Goal: Transaction & Acquisition: Purchase product/service

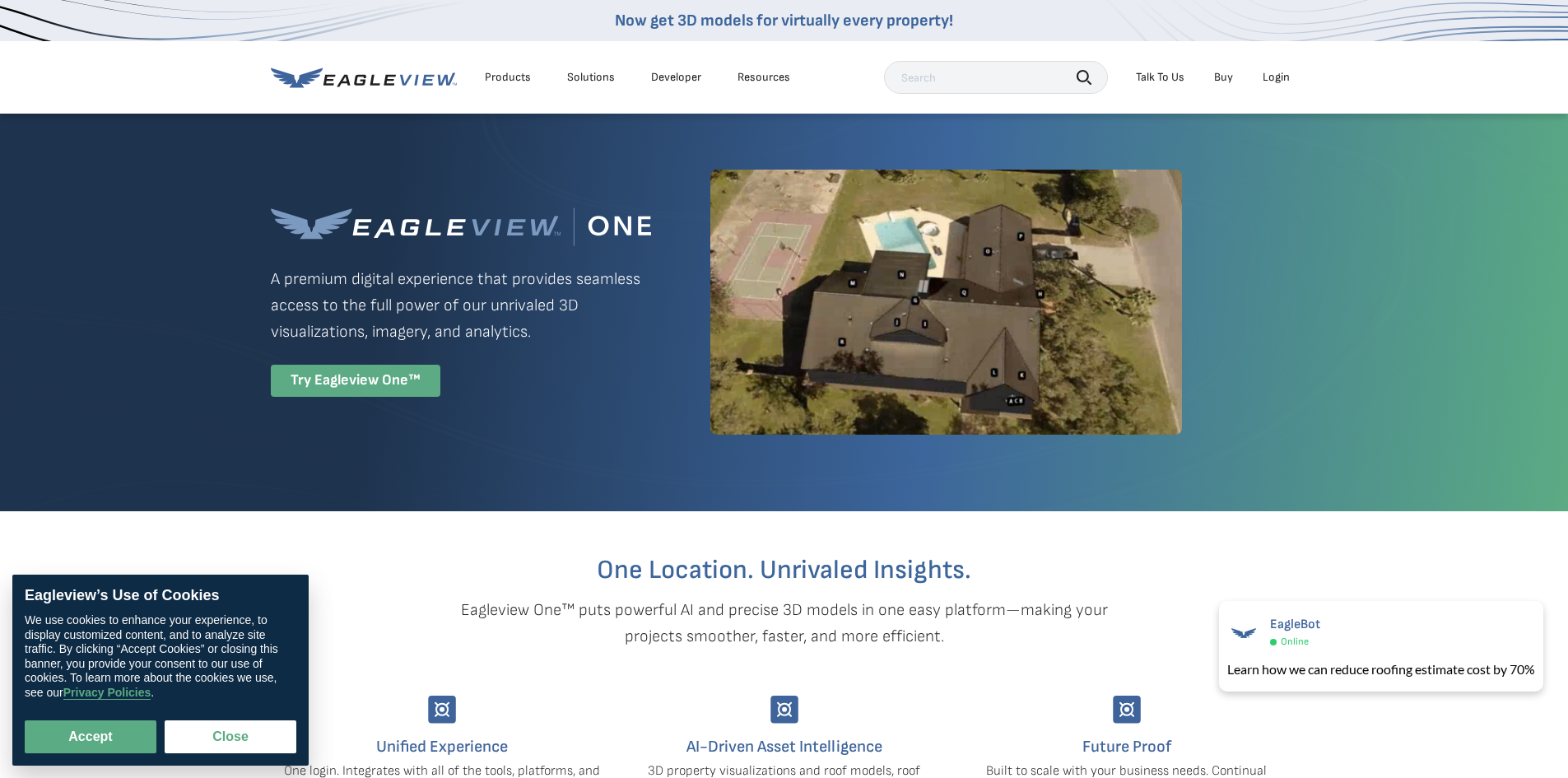
click at [353, 374] on div "Try Eagleview One™" at bounding box center [355, 380] width 169 height 32
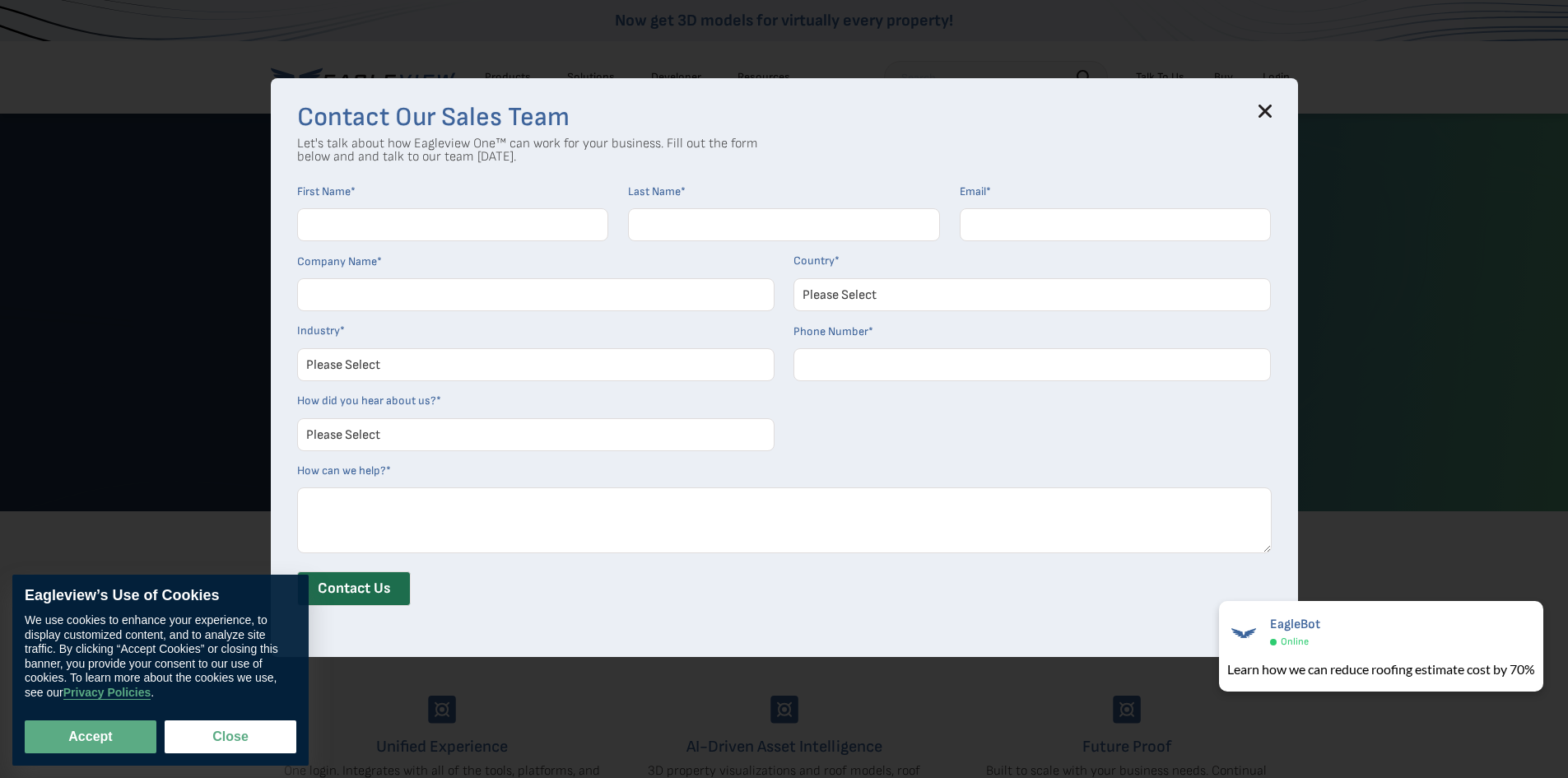
click at [1270, 111] on icon at bounding box center [1265, 110] width 10 height 10
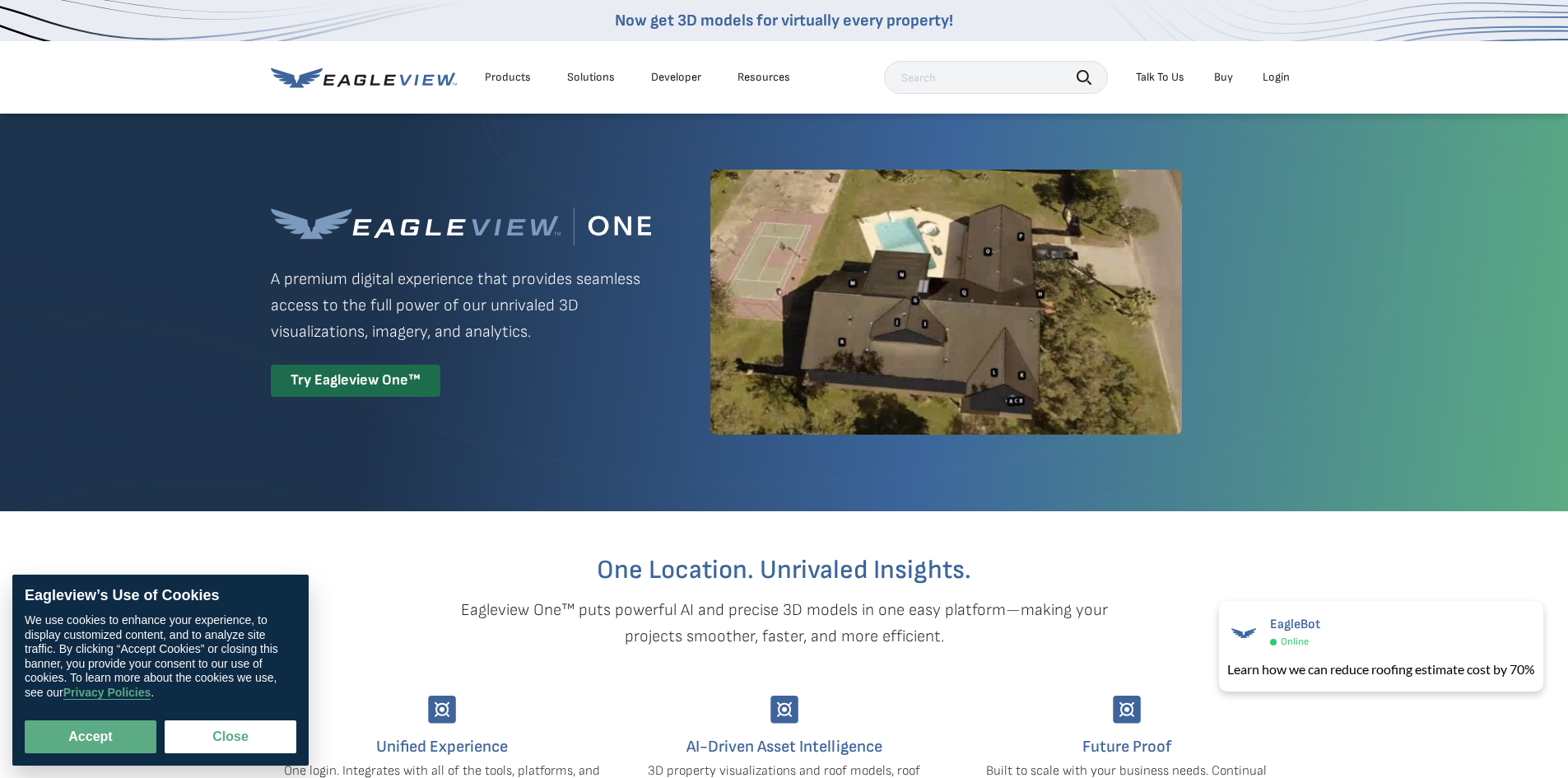
click at [1229, 75] on link "Buy" at bounding box center [1224, 76] width 19 height 15
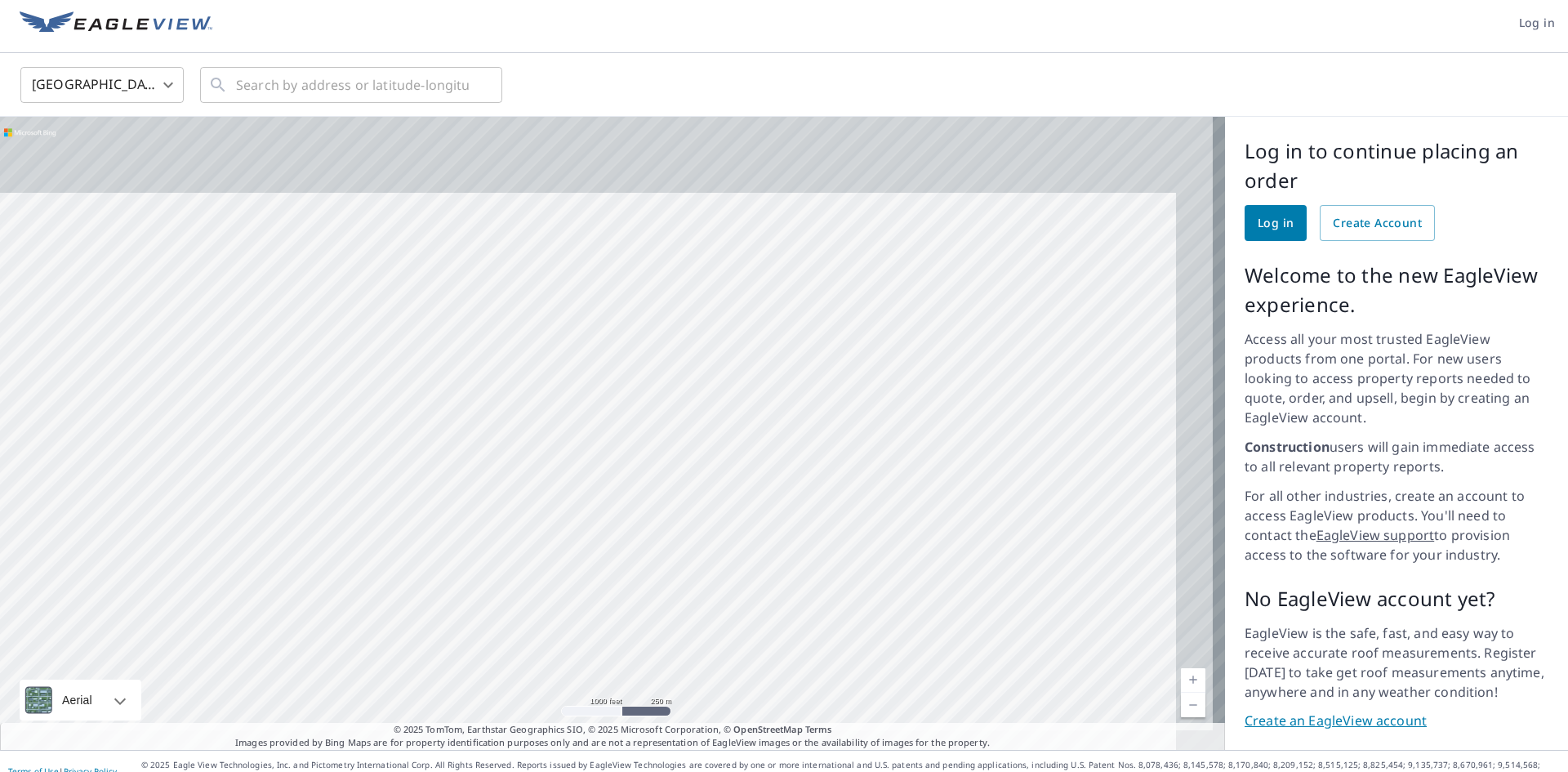
drag, startPoint x: 955, startPoint y: 279, endPoint x: 802, endPoint y: 563, distance: 322.6
click at [802, 562] on div at bounding box center [612, 433] width 1225 height 633
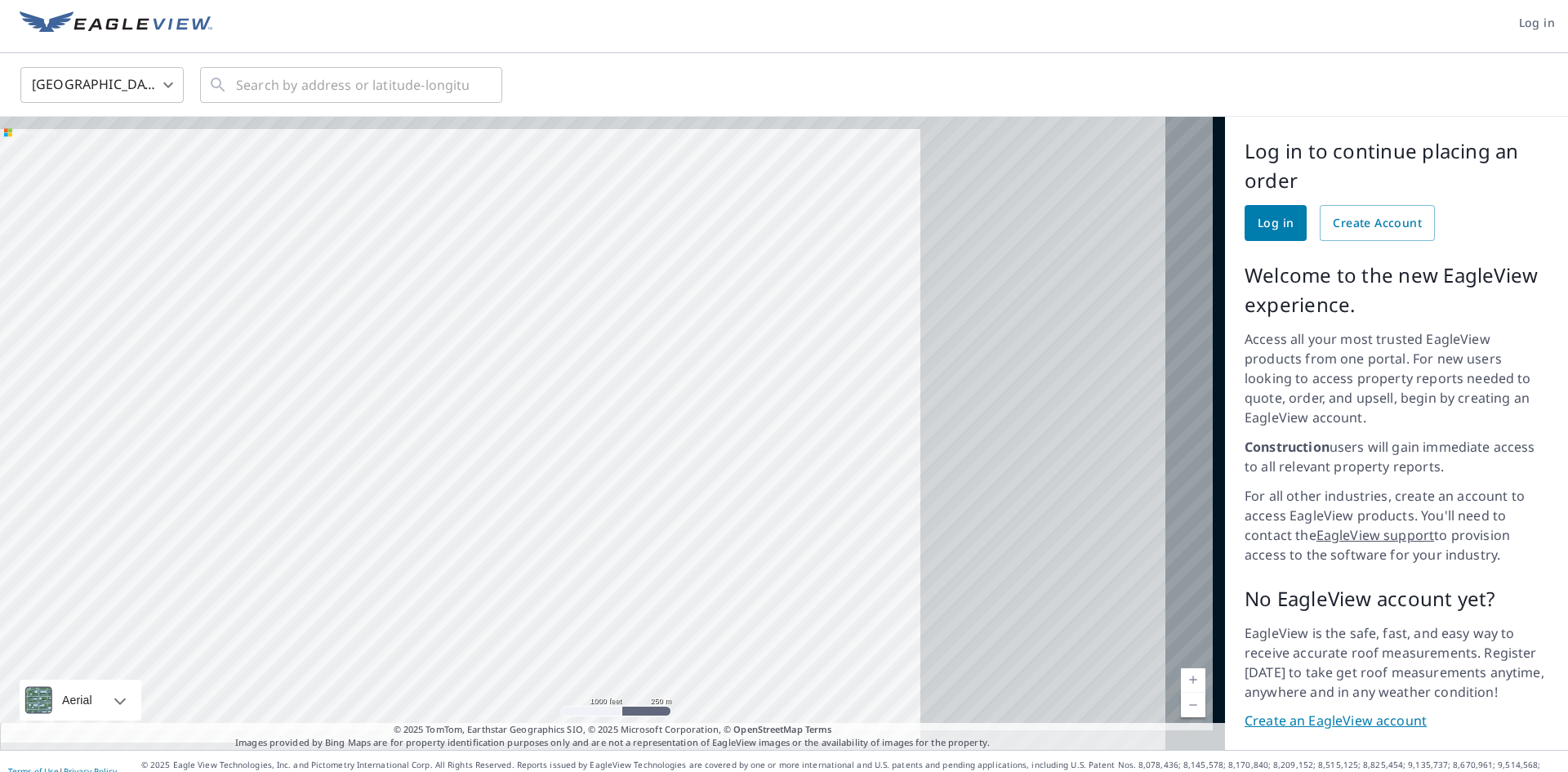
drag, startPoint x: 992, startPoint y: 438, endPoint x: 381, endPoint y: 436, distance: 611.0
click at [381, 436] on div at bounding box center [612, 433] width 1225 height 633
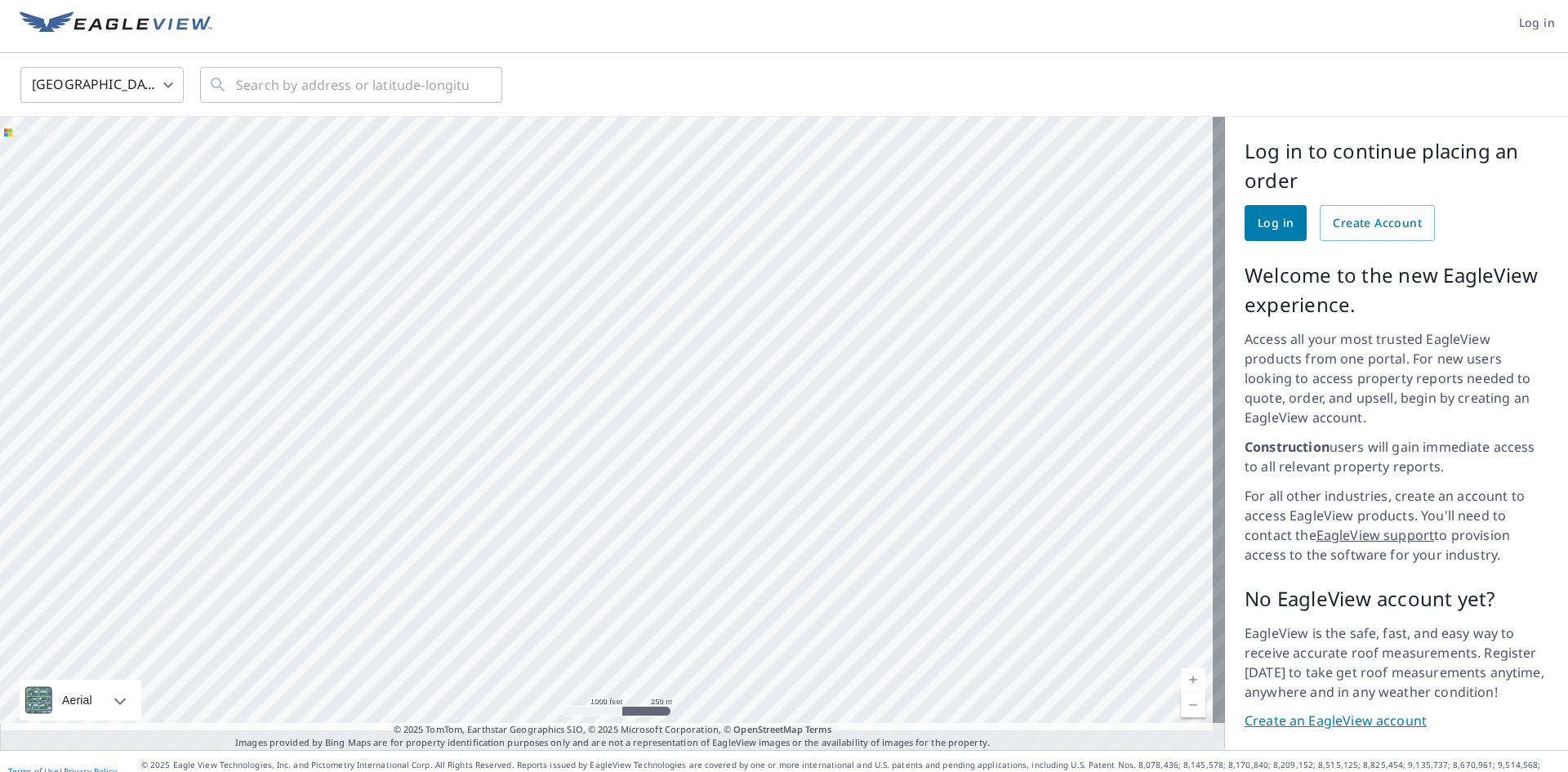
drag, startPoint x: 862, startPoint y: 454, endPoint x: 603, endPoint y: 406, distance: 263.4
click at [603, 406] on div at bounding box center [612, 433] width 1225 height 633
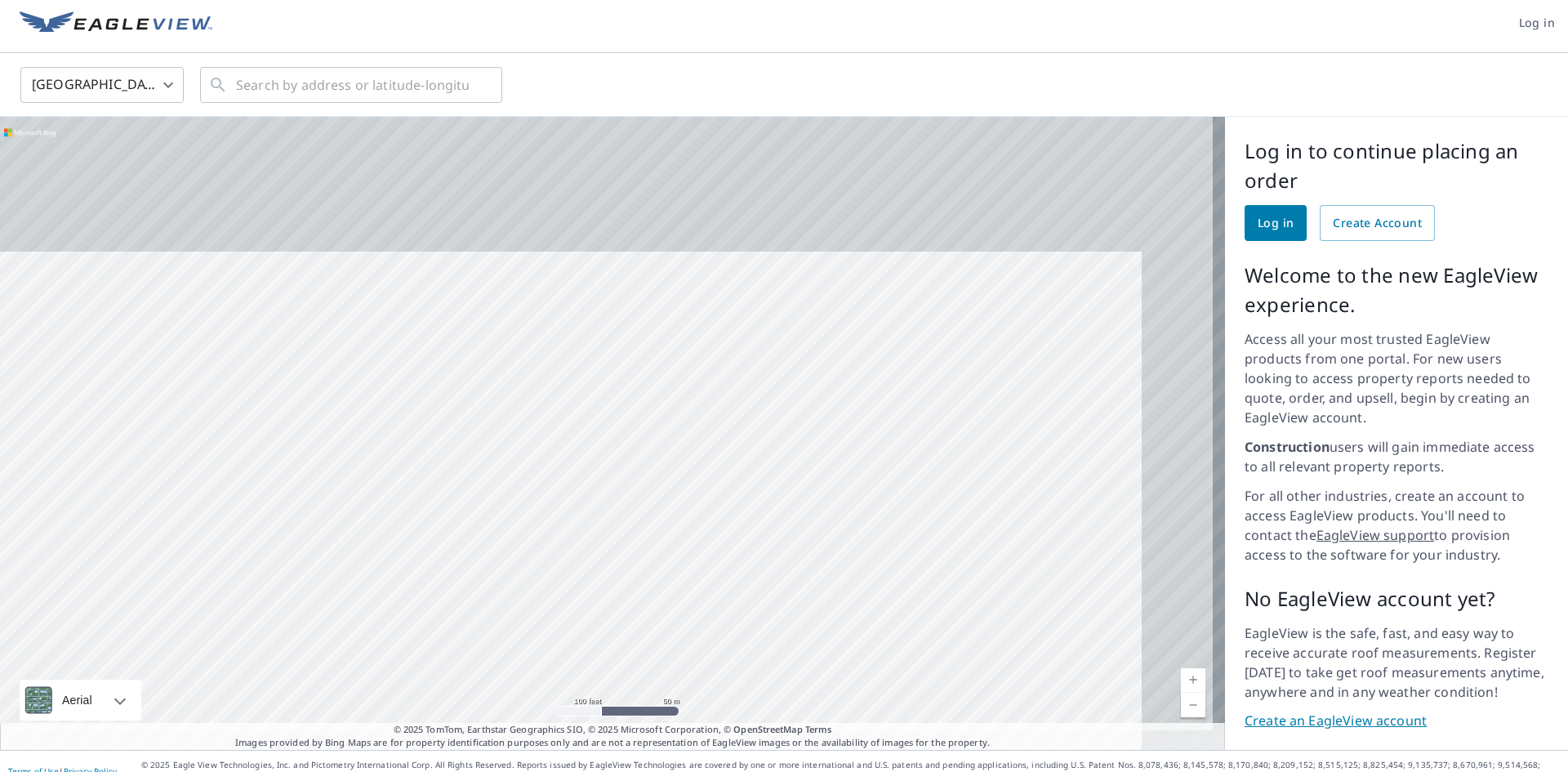
drag, startPoint x: 679, startPoint y: 335, endPoint x: 604, endPoint y: 477, distance: 160.6
click at [604, 477] on div at bounding box center [612, 433] width 1225 height 633
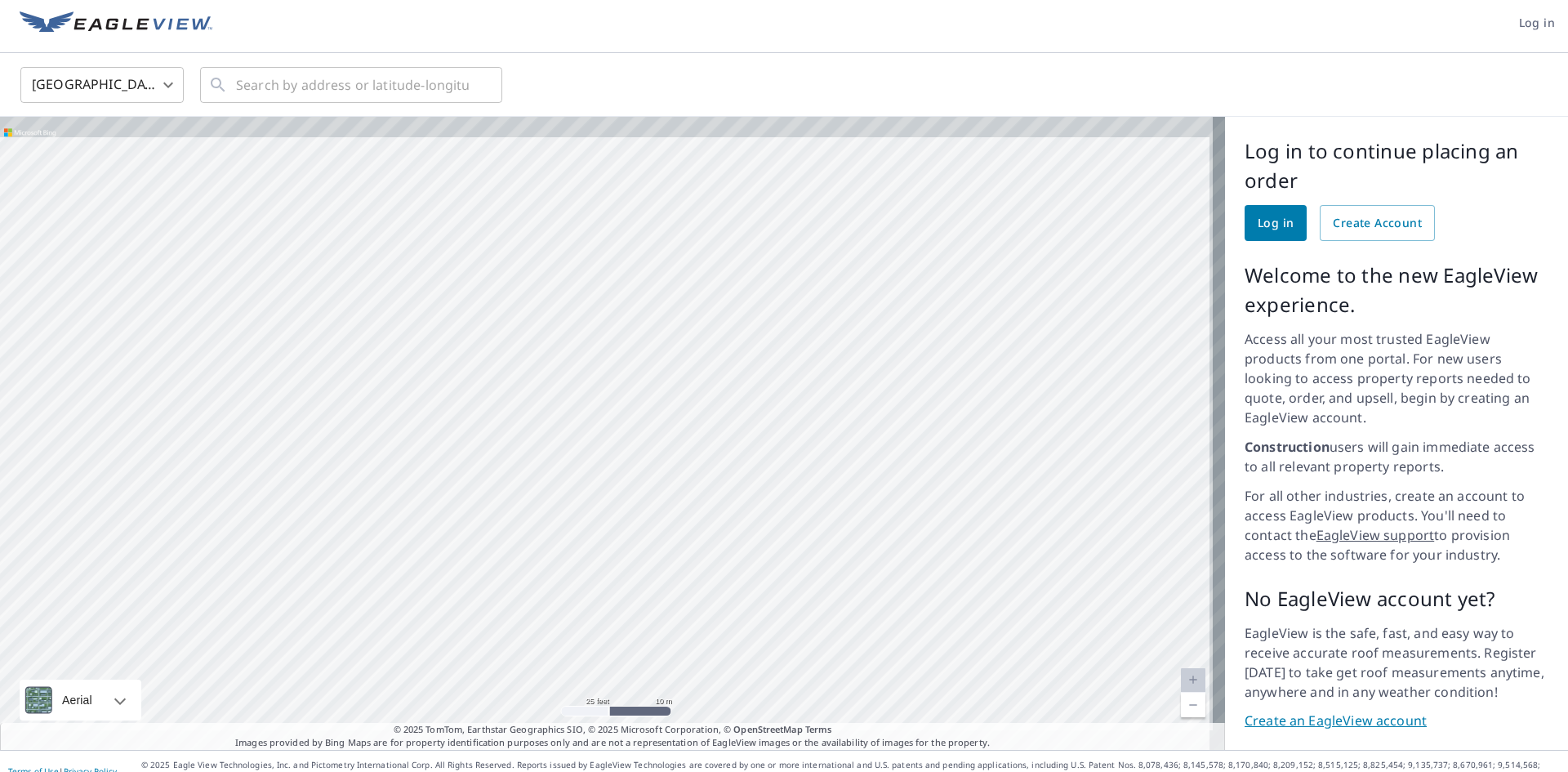
drag, startPoint x: 595, startPoint y: 445, endPoint x: 577, endPoint y: 580, distance: 136.2
click at [576, 592] on div at bounding box center [612, 433] width 1225 height 633
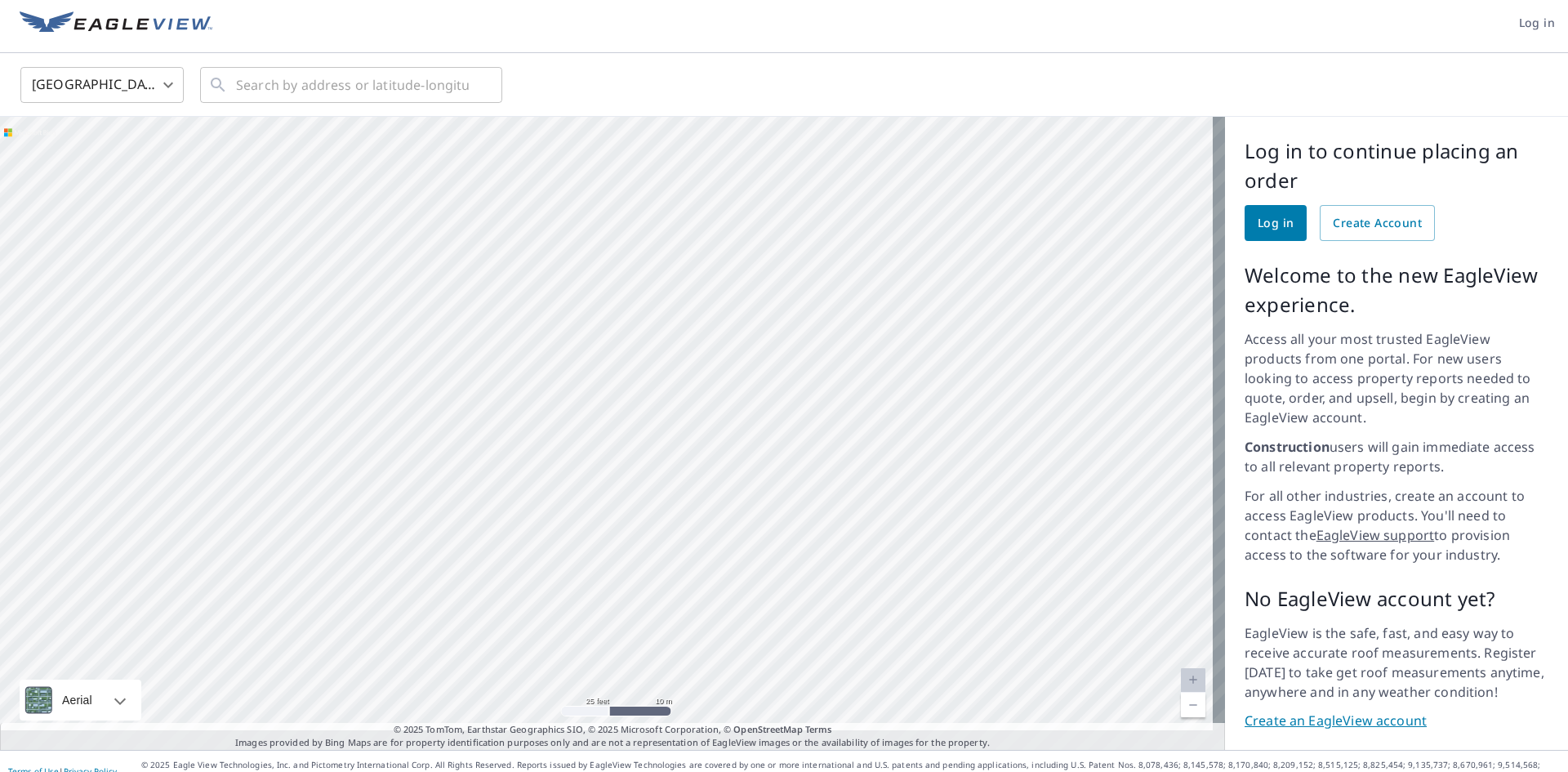
click at [545, 346] on div at bounding box center [612, 433] width 1225 height 633
